Goal: Task Accomplishment & Management: Manage account settings

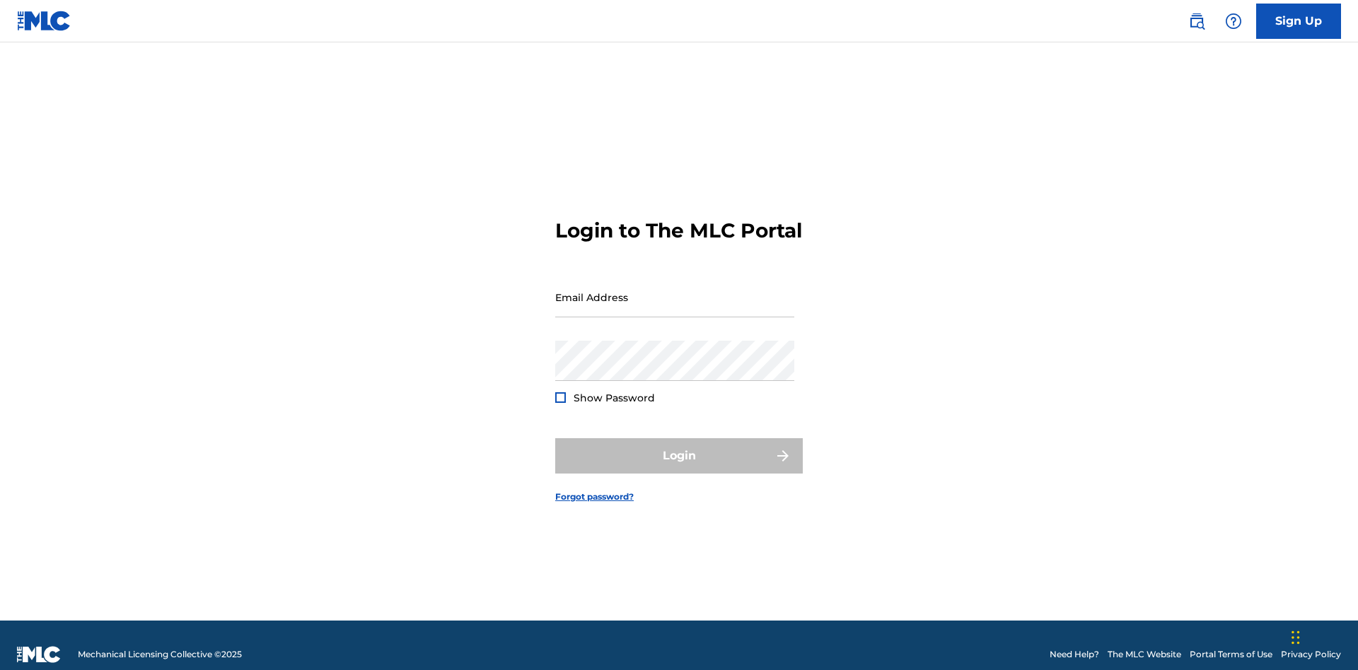
scroll to position [18, 0]
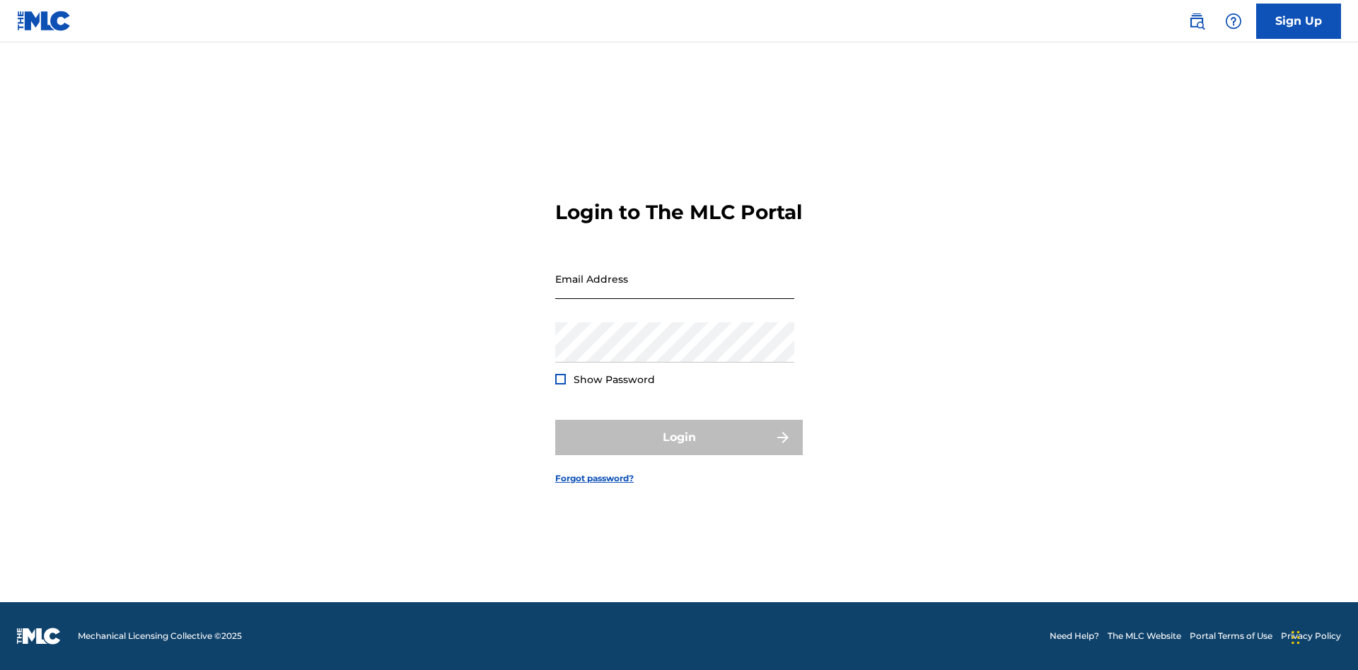
click at [675, 291] on input "Email Address" at bounding box center [674, 279] width 239 height 40
type input "[PERSON_NAME][EMAIL_ADDRESS][DOMAIN_NAME]"
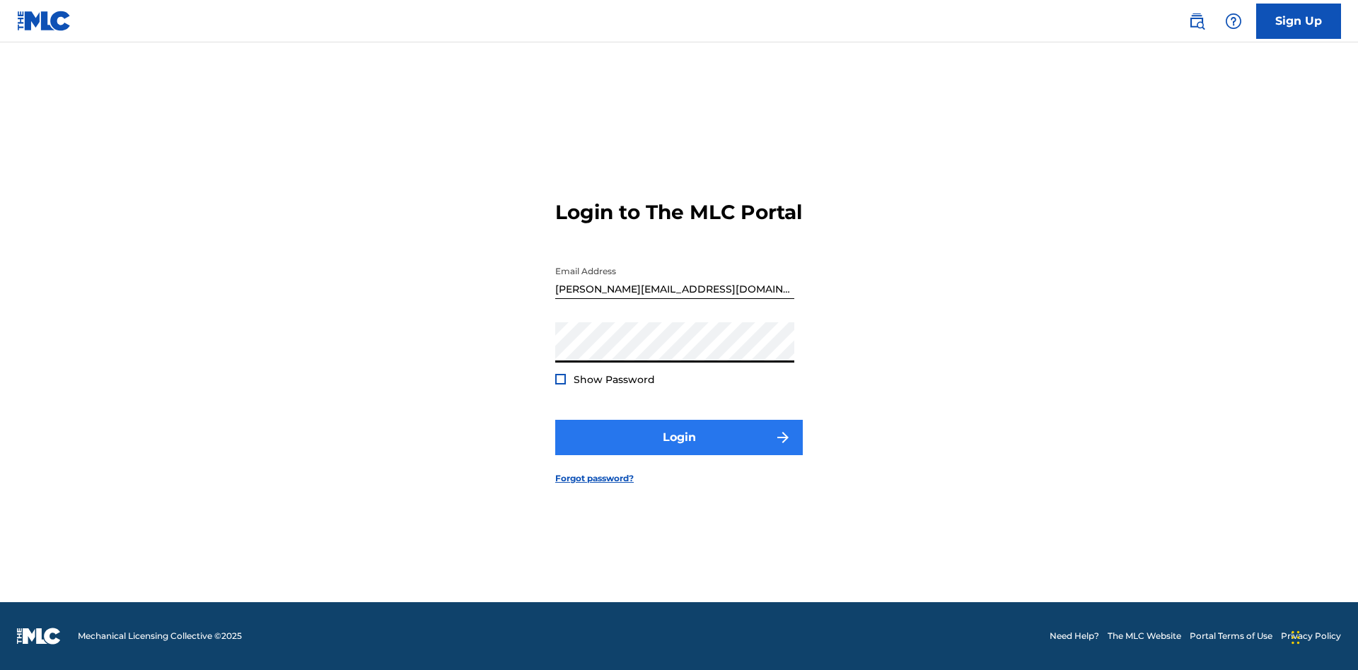
click at [679, 450] on button "Login" at bounding box center [678, 437] width 247 height 35
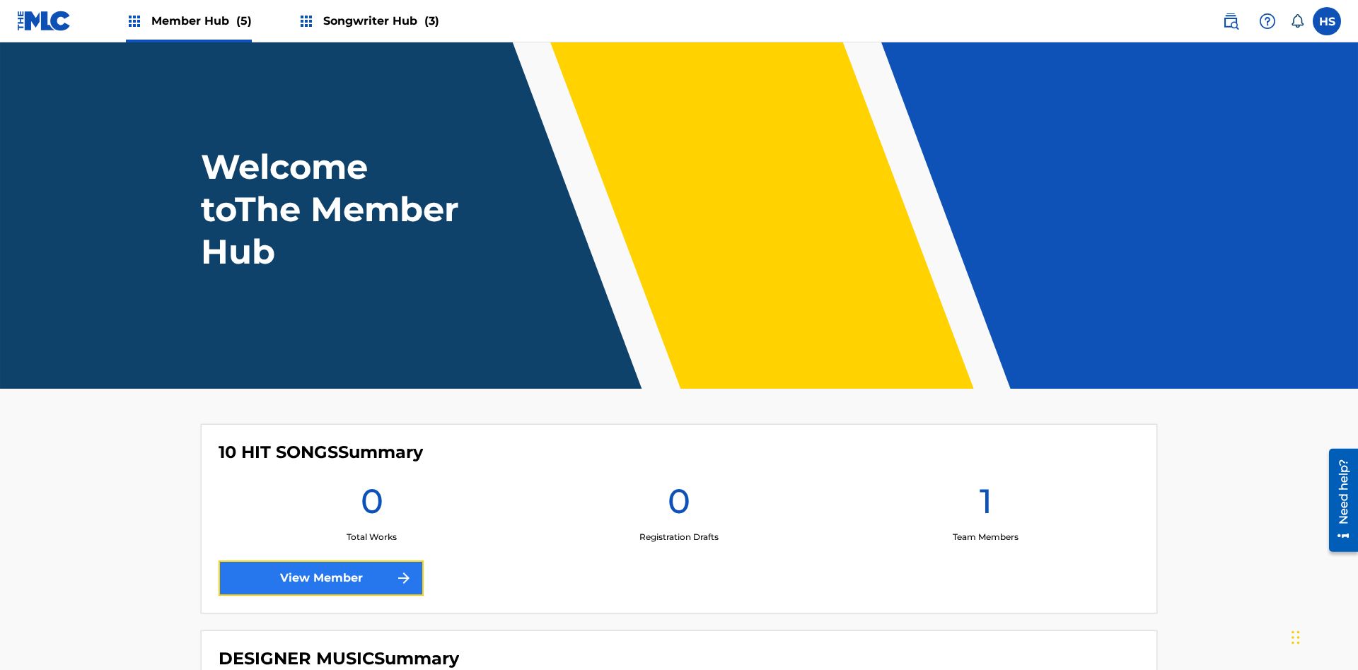
click at [321, 561] on link "View Member" at bounding box center [320, 578] width 205 height 35
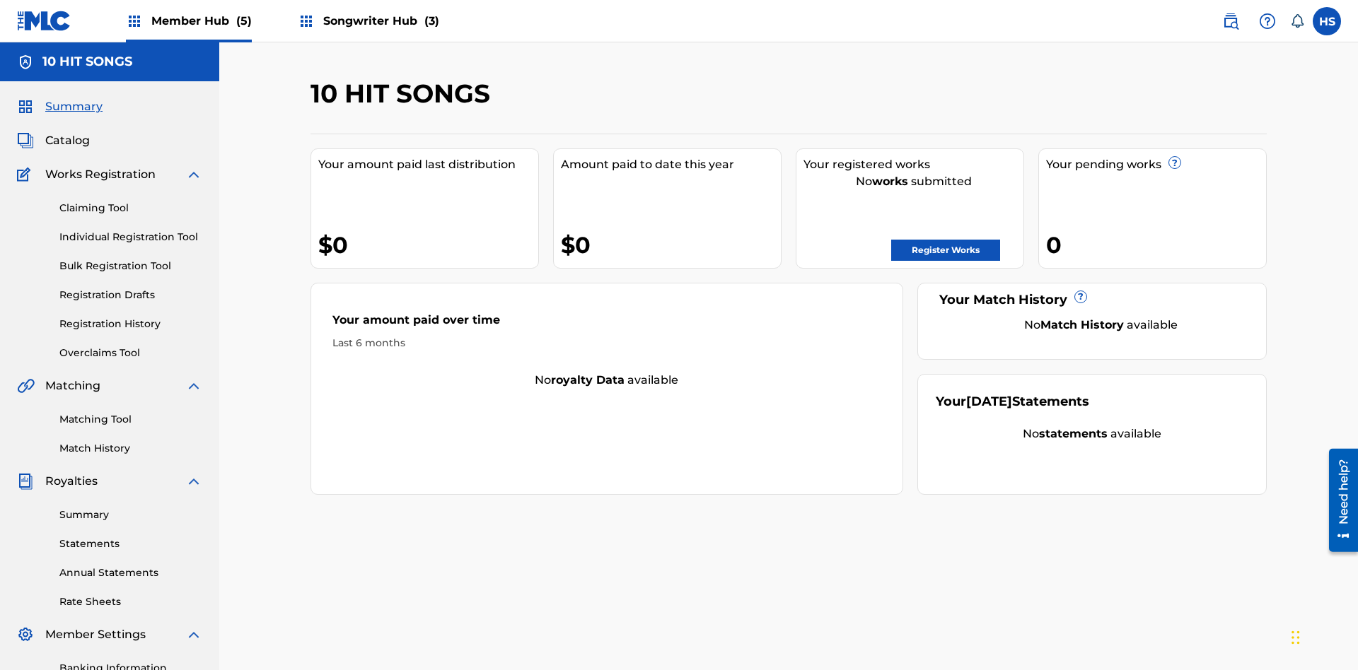
click at [379, 21] on span "Songwriter Hub (3)" at bounding box center [381, 21] width 116 height 16
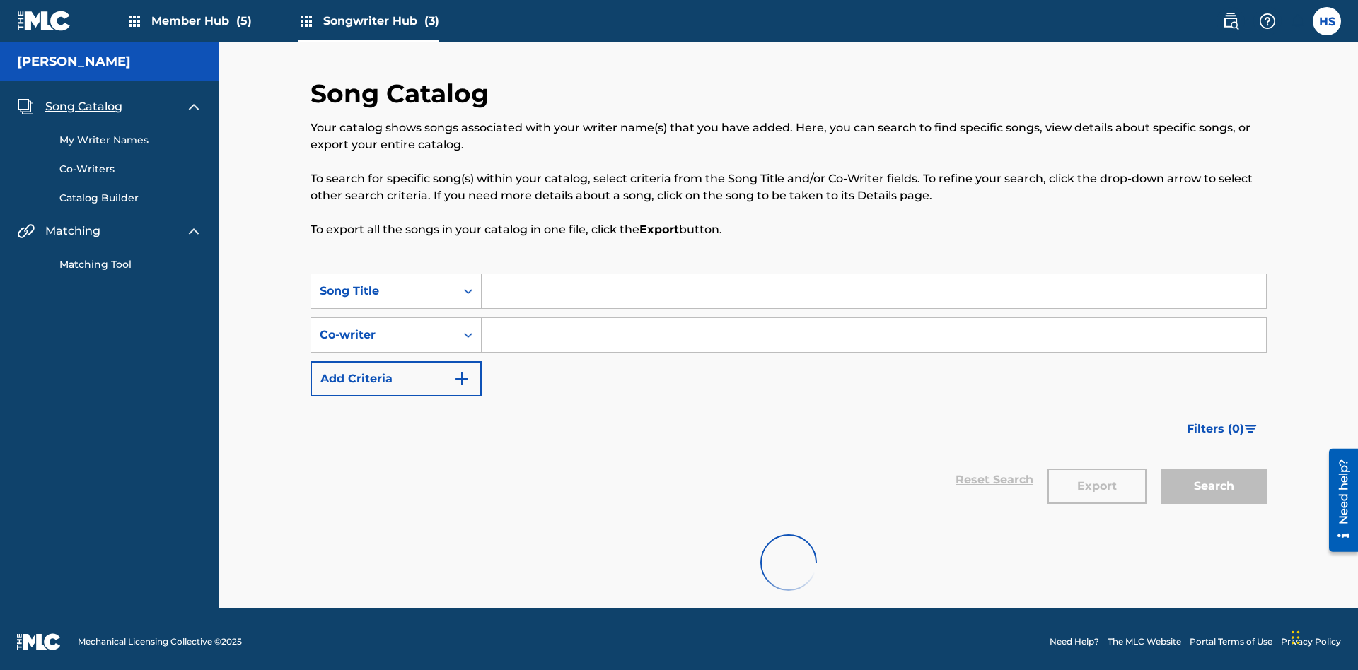
click at [83, 101] on span "Song Catalog" at bounding box center [83, 106] width 77 height 17
click at [131, 134] on link "My Writer Names" at bounding box center [130, 140] width 143 height 15
